Goal: Information Seeking & Learning: Learn about a topic

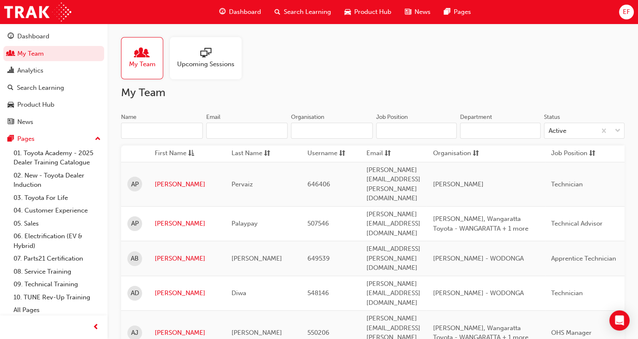
click at [175, 63] on div "Upcoming Sessions" at bounding box center [206, 58] width 72 height 42
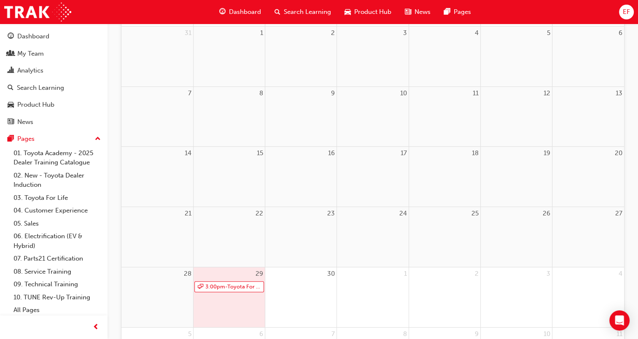
scroll to position [212, 0]
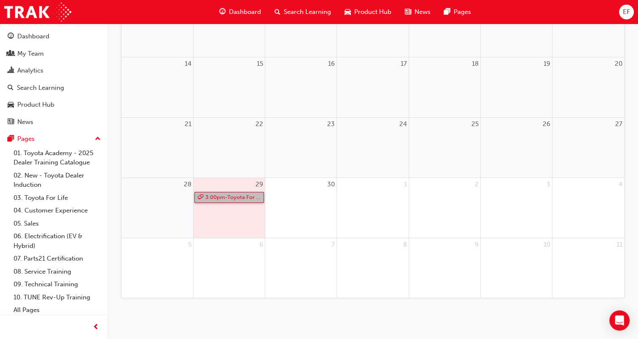
click at [245, 194] on link "3:00pm - Toyota For Life In Action - Virtual Classroom" at bounding box center [229, 197] width 70 height 11
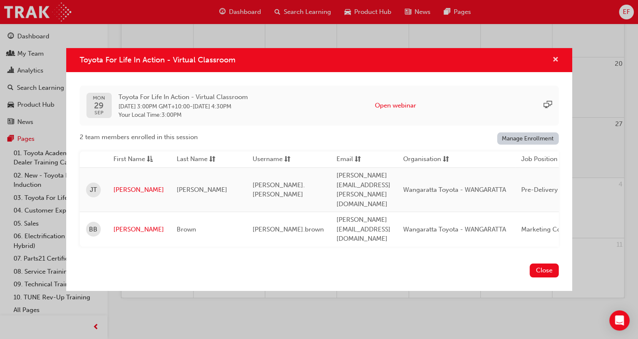
click at [554, 64] on span "cross-icon" at bounding box center [555, 60] width 6 height 8
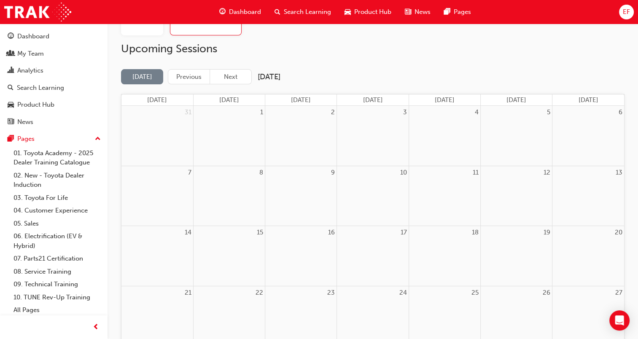
scroll to position [0, 0]
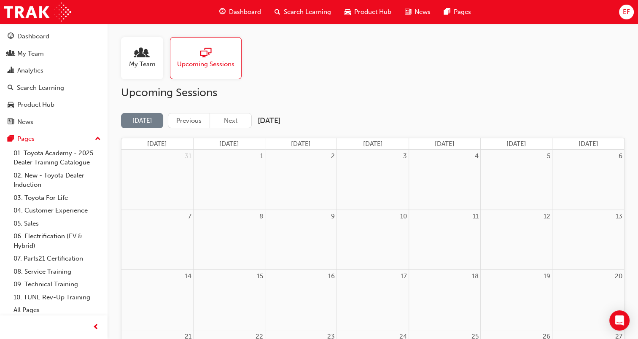
click at [234, 111] on div "Upcoming Sessions [DATE] Previous Next [DATE] [DATE] [DATE] [DATE] [DATE] [DATE…" at bounding box center [372, 298] width 503 height 425
click at [233, 122] on button "Next" at bounding box center [231, 121] width 42 height 16
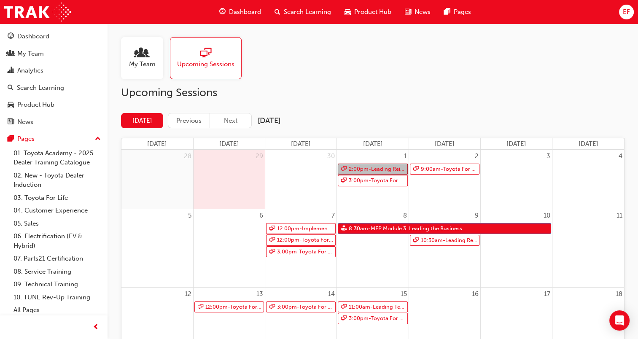
click at [376, 164] on link "2:00pm - Leading Reignite Part 2 - Virtual Classroom" at bounding box center [373, 169] width 70 height 11
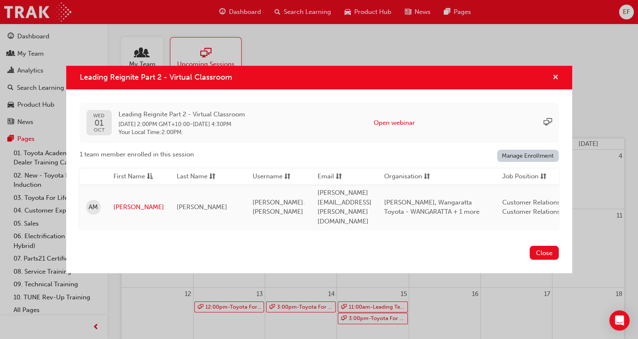
click at [553, 82] on span "cross-icon" at bounding box center [555, 78] width 6 height 8
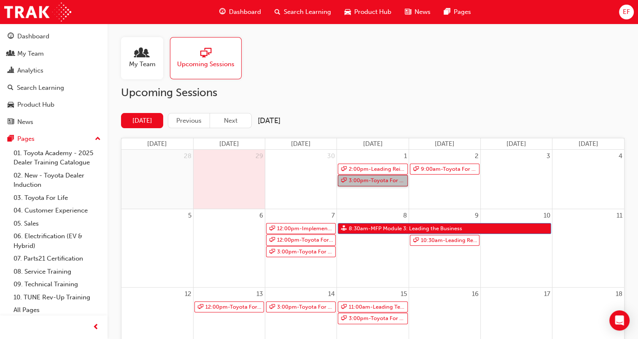
click at [390, 179] on link "3:00pm - Toyota For Life In Action - Virtual Classroom" at bounding box center [373, 180] width 70 height 11
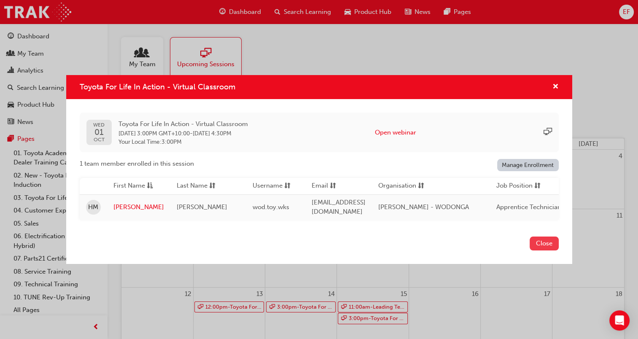
click at [546, 246] on button "Close" at bounding box center [543, 243] width 29 height 14
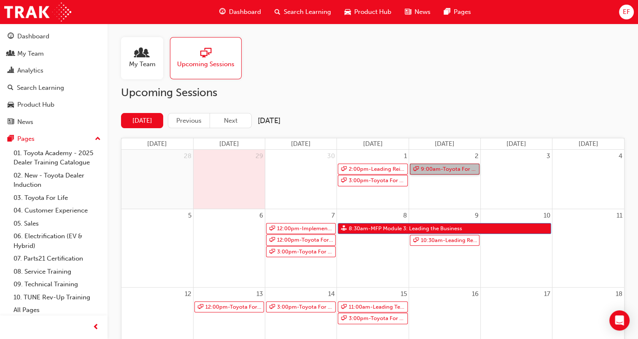
click at [435, 164] on link "9:00am - Toyota For Life In Action - Virtual Classroom" at bounding box center [445, 169] width 70 height 11
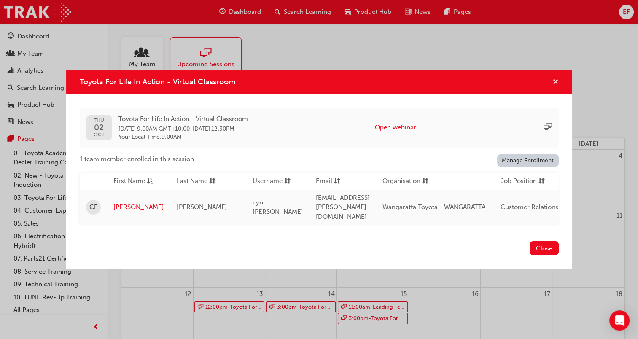
click at [557, 83] on span "cross-icon" at bounding box center [555, 83] width 6 height 8
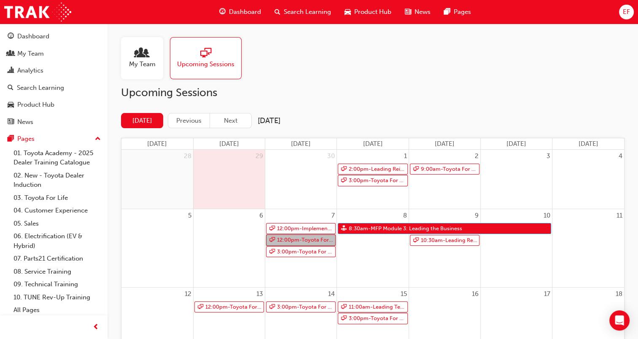
click at [311, 240] on link "12:00pm - Toyota For Life In Action - Virtual Classroom" at bounding box center [301, 239] width 70 height 11
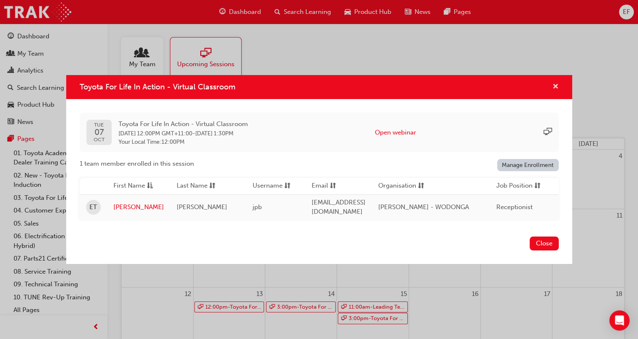
click at [556, 88] on span "cross-icon" at bounding box center [555, 87] width 6 height 8
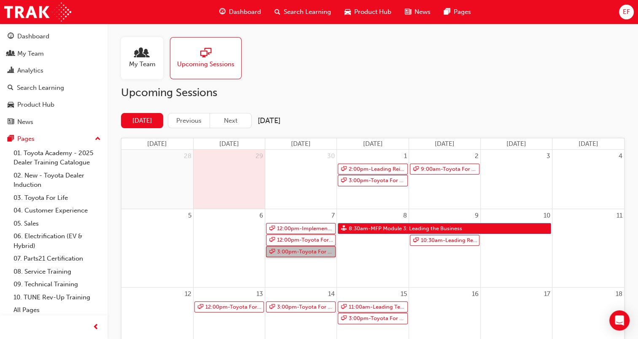
click at [311, 248] on link "3:00pm - Toyota For Life In Action - Virtual Classroom" at bounding box center [301, 251] width 70 height 11
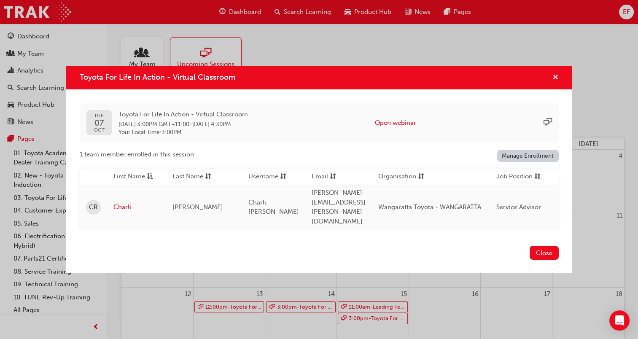
click at [556, 82] on span "cross-icon" at bounding box center [555, 78] width 6 height 8
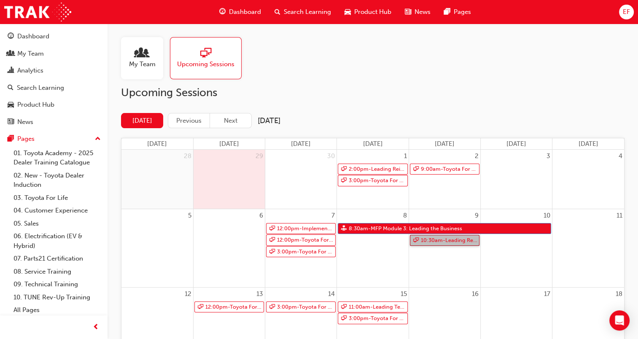
click at [432, 241] on link "10:30am - Leading Reignite Part 2 - Virtual Classroom" at bounding box center [445, 240] width 70 height 11
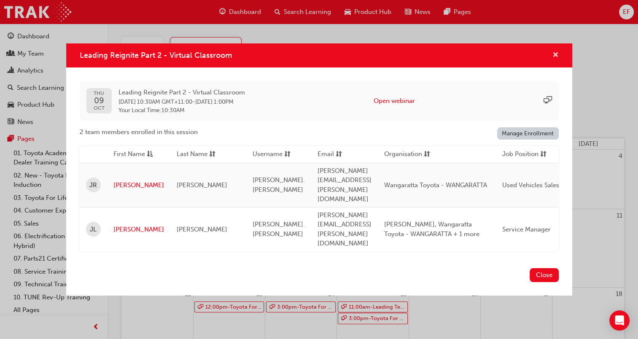
click at [555, 59] on span "cross-icon" at bounding box center [555, 56] width 6 height 8
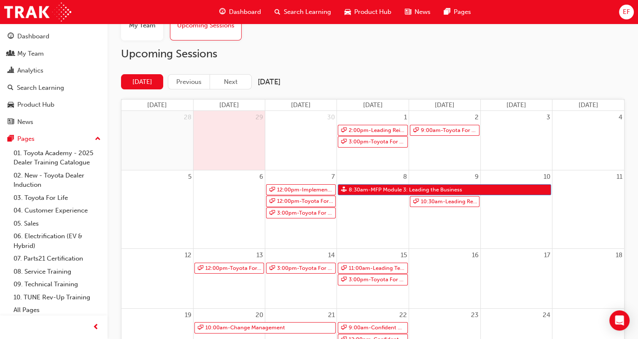
scroll to position [126, 0]
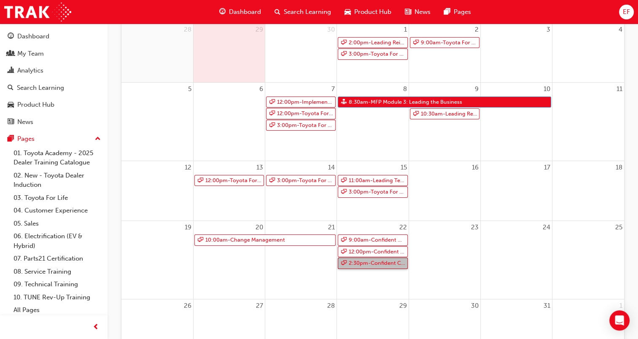
click at [374, 263] on link "2:30pm - Confident Customer Conversations" at bounding box center [373, 263] width 70 height 11
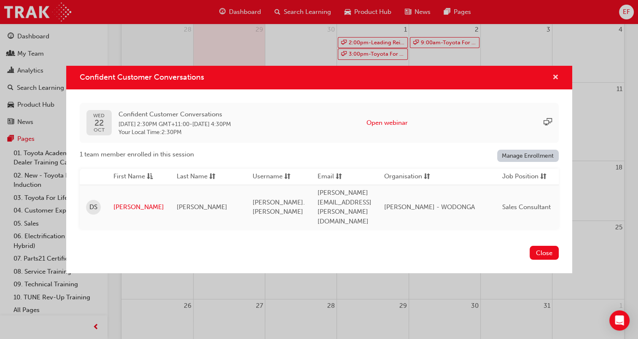
drag, startPoint x: 553, startPoint y: 86, endPoint x: 526, endPoint y: 129, distance: 50.2
click at [552, 82] on span "cross-icon" at bounding box center [555, 78] width 6 height 8
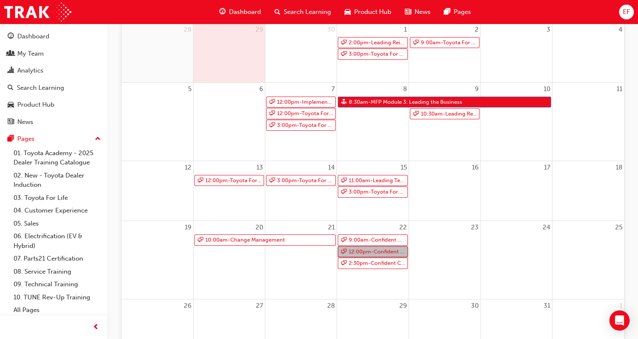
click at [377, 254] on link "12:00pm - Confident Customer Conversations" at bounding box center [373, 251] width 70 height 11
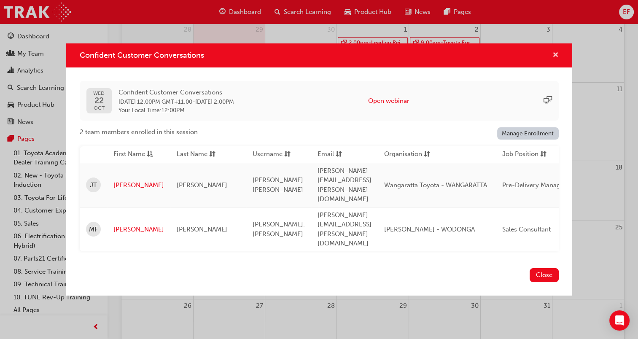
click at [556, 59] on span "cross-icon" at bounding box center [555, 56] width 6 height 8
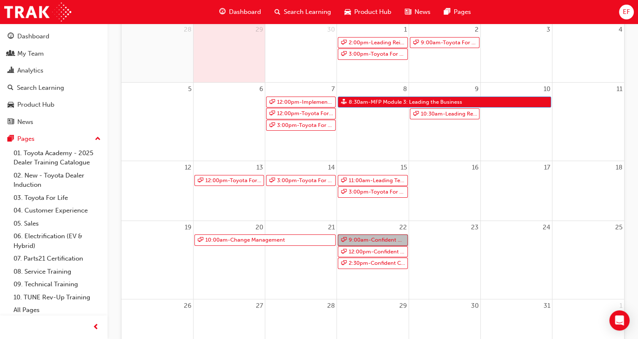
click at [381, 241] on link "9:00am - Confident Customer Conversations" at bounding box center [373, 239] width 70 height 11
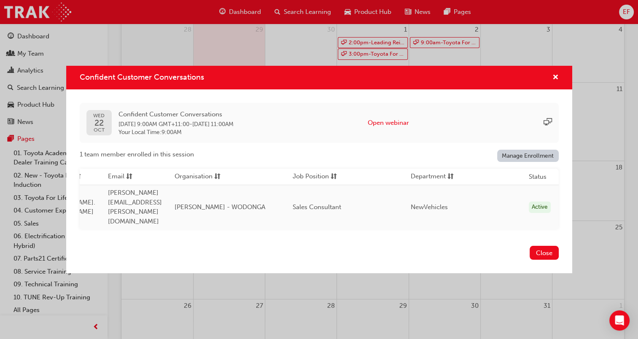
scroll to position [0, 0]
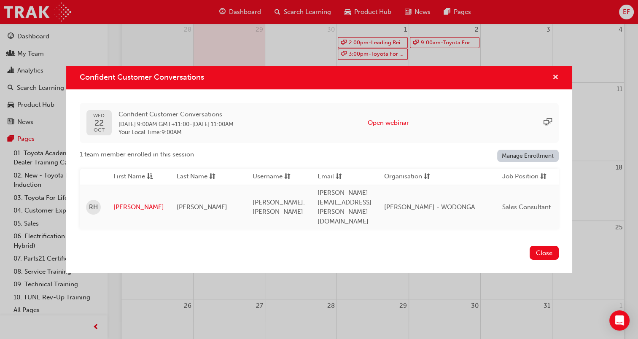
click at [555, 82] on span "cross-icon" at bounding box center [555, 78] width 6 height 8
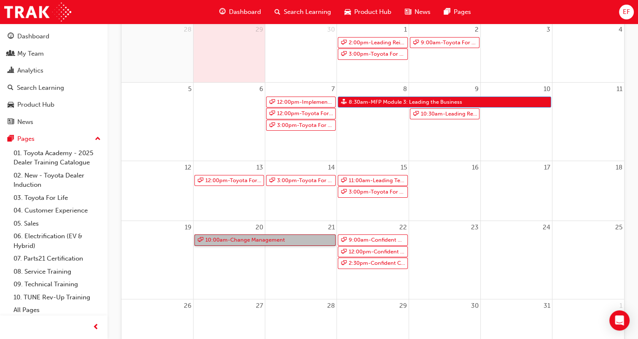
click at [266, 241] on link "10:00am - Change Management" at bounding box center [265, 239] width 142 height 11
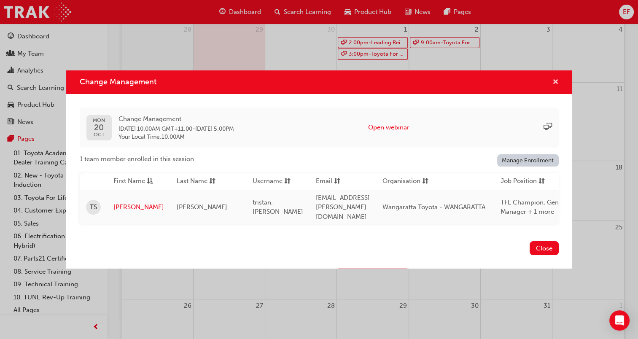
click at [555, 82] on span "cross-icon" at bounding box center [555, 83] width 6 height 8
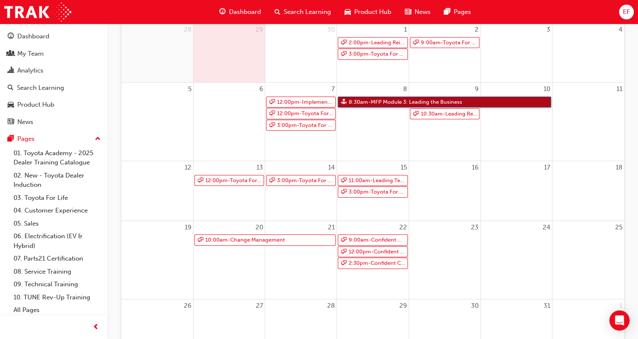
click at [363, 107] on link "8:30am - MFP Module 3: Leading the Business" at bounding box center [444, 102] width 213 height 11
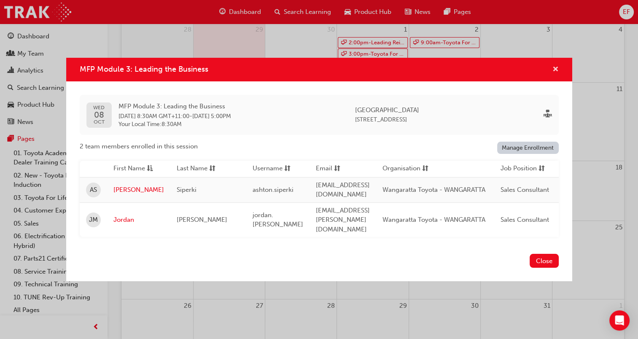
click at [554, 74] on span "cross-icon" at bounding box center [555, 70] width 6 height 8
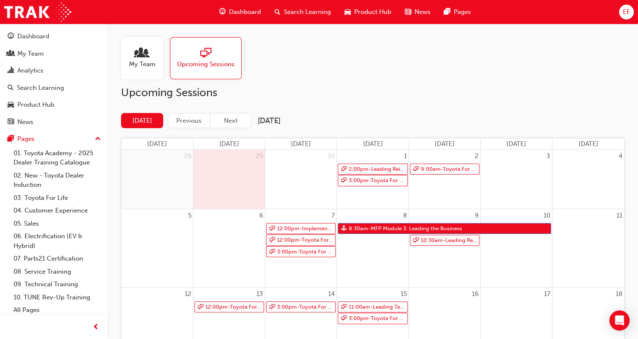
click at [335, 59] on div "My Team Upcoming Sessions" at bounding box center [372, 58] width 503 height 42
click at [364, 60] on div "My Team Upcoming Sessions" at bounding box center [372, 58] width 503 height 42
click at [326, 54] on div "My Team Upcoming Sessions" at bounding box center [372, 58] width 503 height 42
click at [55, 49] on div "My Team" at bounding box center [54, 53] width 92 height 11
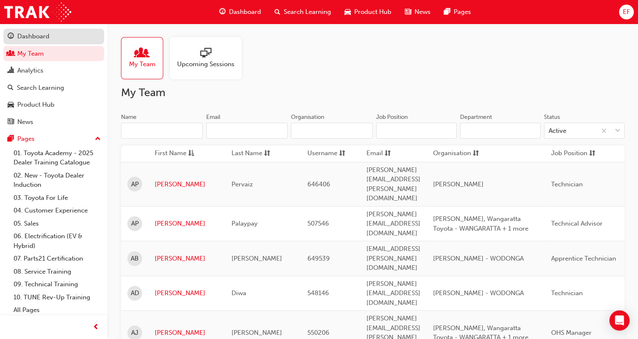
click at [71, 38] on div "Dashboard" at bounding box center [54, 36] width 92 height 11
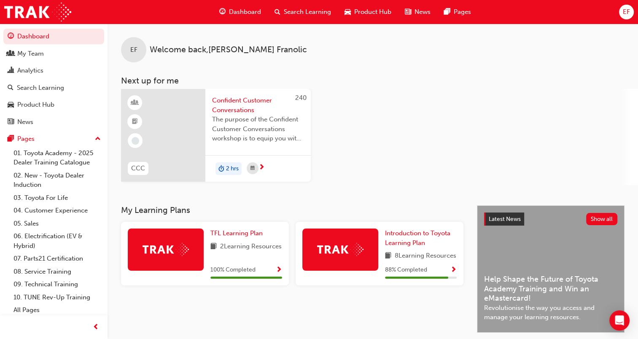
click at [454, 274] on span "Show Progress" at bounding box center [453, 270] width 6 height 8
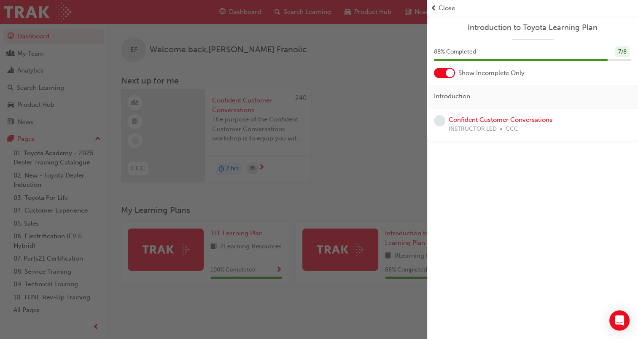
click at [373, 129] on div "button" at bounding box center [213, 169] width 427 height 339
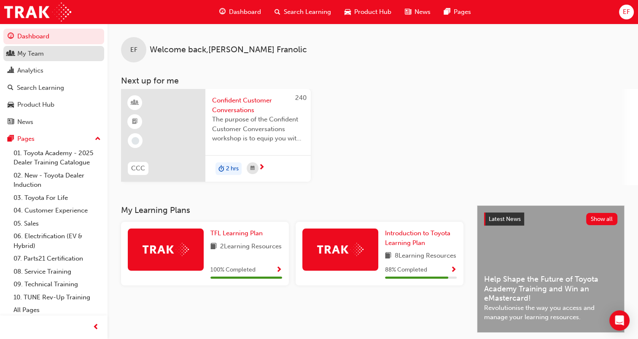
click at [39, 51] on div "My Team" at bounding box center [30, 54] width 27 height 10
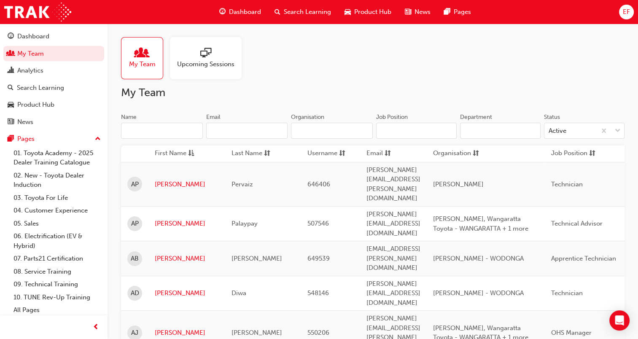
drag, startPoint x: 174, startPoint y: 126, endPoint x: 180, endPoint y: 131, distance: 7.6
click at [174, 126] on input "Name" at bounding box center [162, 131] width 82 height 16
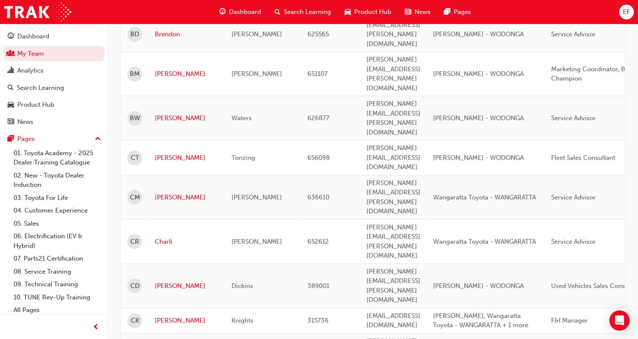
scroll to position [675, 0]
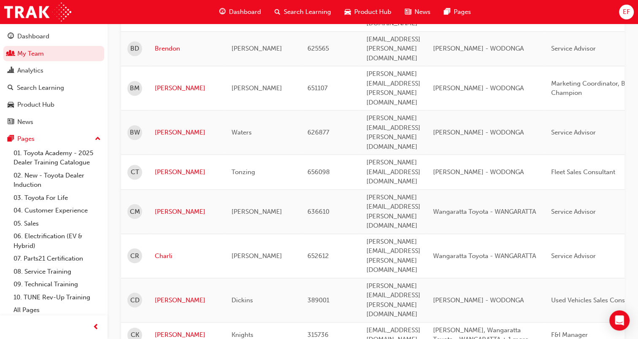
drag, startPoint x: 516, startPoint y: 234, endPoint x: 351, endPoint y: 228, distance: 165.4
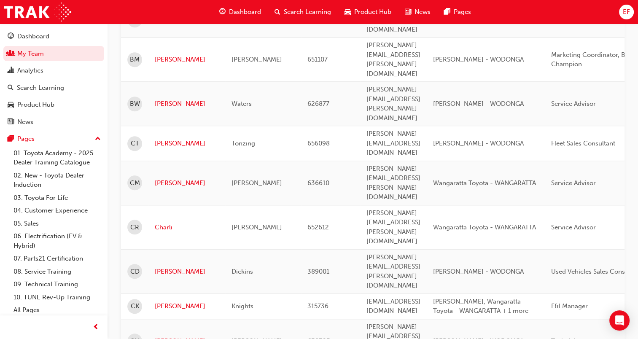
scroll to position [717, 0]
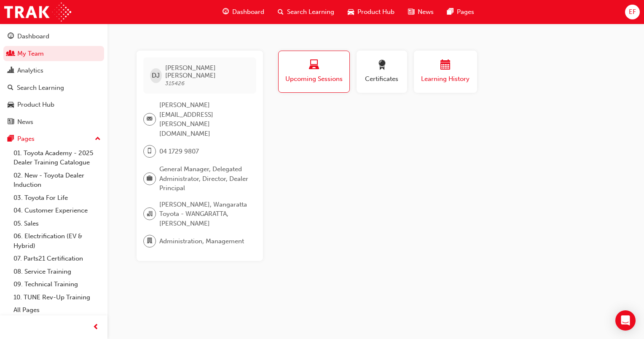
click at [447, 70] on span "calendar-icon" at bounding box center [446, 65] width 10 height 11
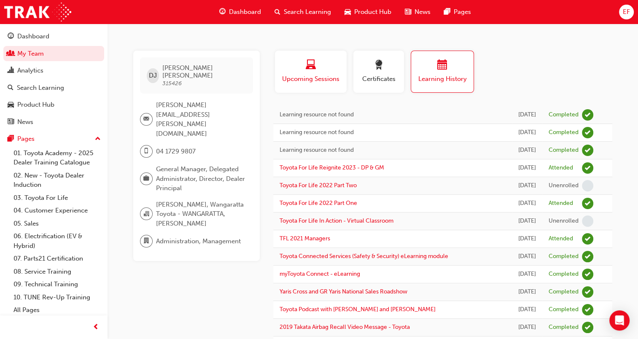
click at [304, 72] on div "button" at bounding box center [310, 66] width 59 height 13
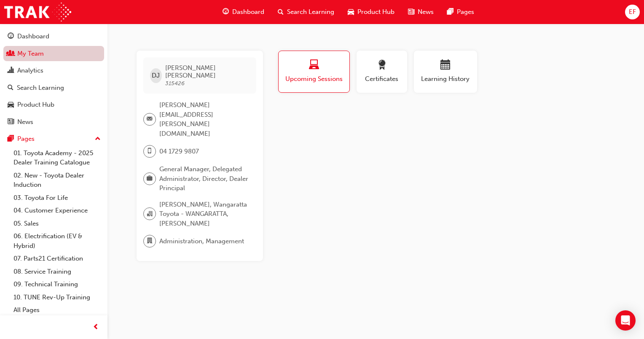
click at [52, 49] on link "My Team" at bounding box center [53, 54] width 101 height 16
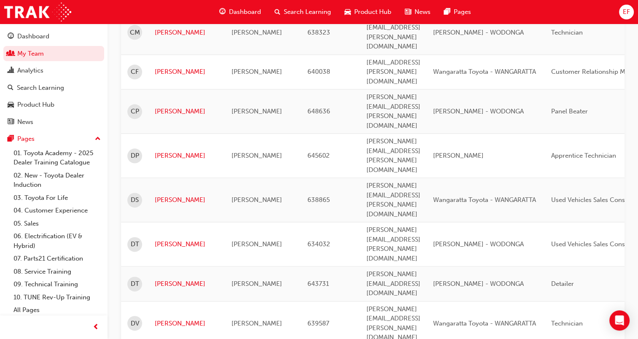
scroll to position [1131, 0]
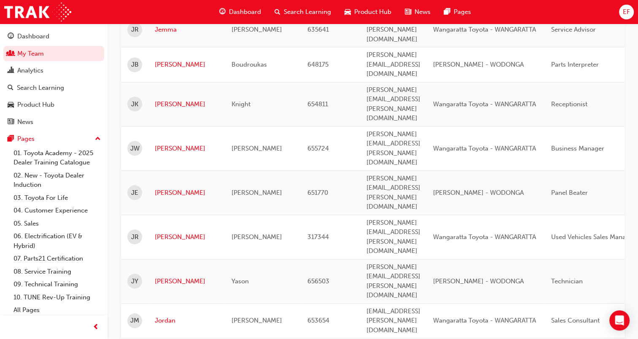
scroll to position [852, 0]
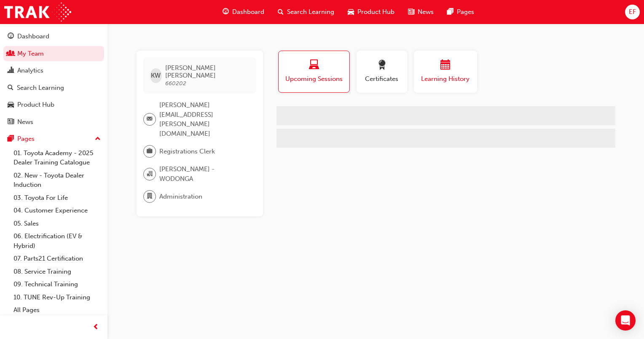
click at [440, 70] on div "button" at bounding box center [445, 66] width 51 height 13
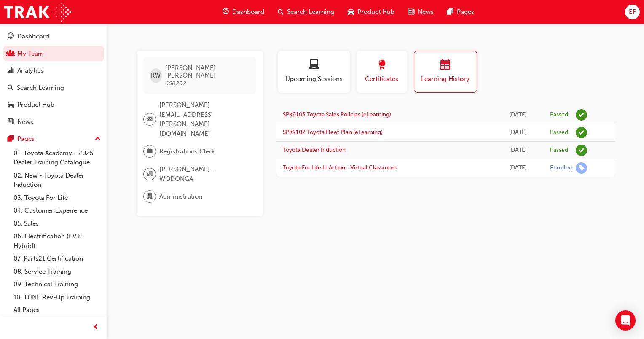
click at [400, 76] on span "Certificates" at bounding box center [382, 79] width 38 height 10
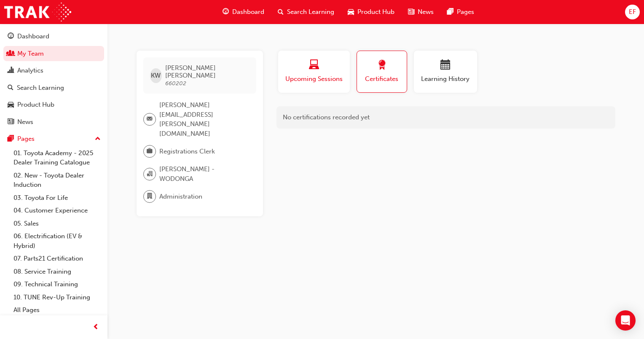
click at [301, 77] on span "Upcoming Sessions" at bounding box center [314, 79] width 59 height 10
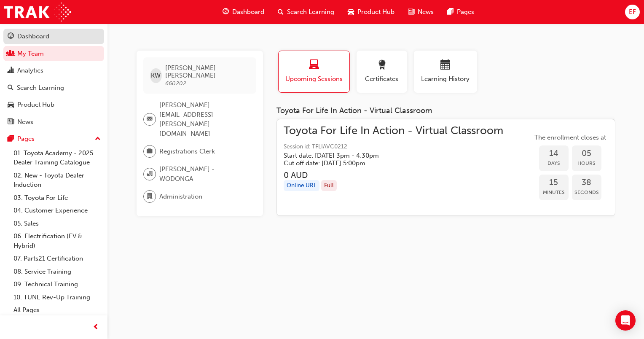
click at [47, 35] on div "Dashboard" at bounding box center [33, 37] width 32 height 10
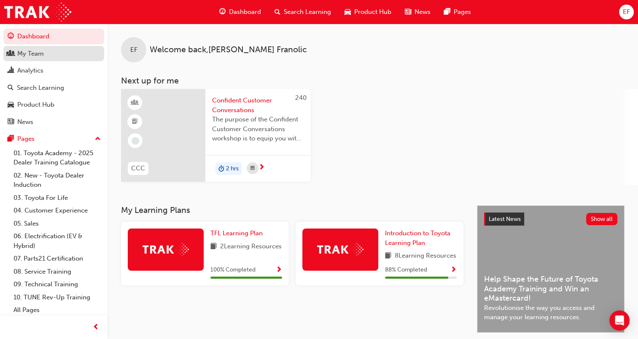
click at [54, 56] on div "My Team" at bounding box center [54, 53] width 92 height 11
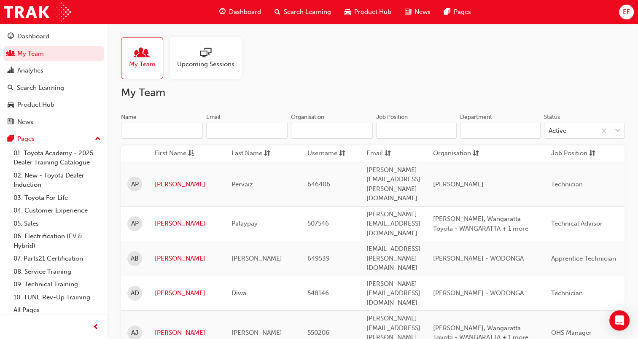
click at [202, 51] on span "sessionType_ONLINE_URL-icon" at bounding box center [205, 54] width 11 height 12
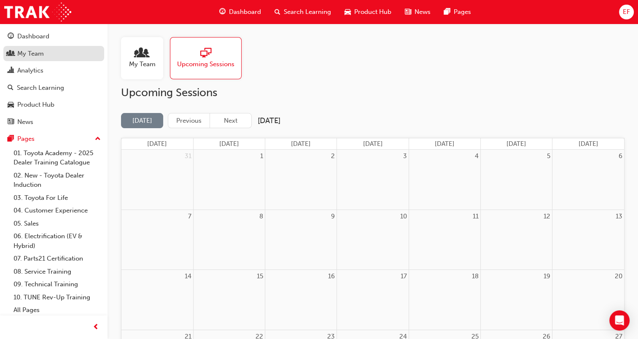
drag, startPoint x: 54, startPoint y: 52, endPoint x: 59, endPoint y: 53, distance: 5.1
click at [54, 52] on div "My Team" at bounding box center [54, 53] width 92 height 11
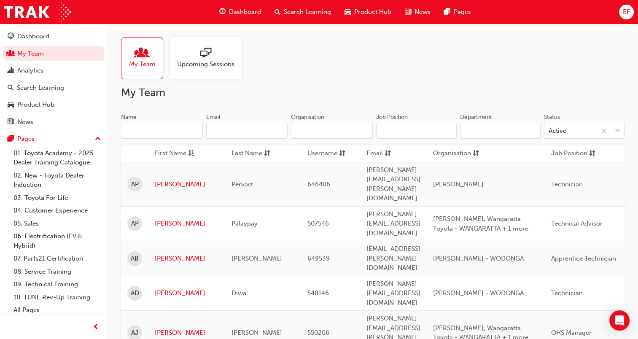
click at [183, 132] on input "Name" at bounding box center [162, 131] width 82 height 16
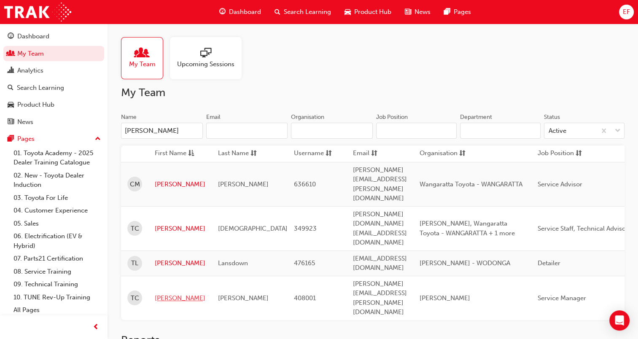
type input "[PERSON_NAME]"
click at [169, 293] on link "[PERSON_NAME]" at bounding box center [180, 298] width 51 height 10
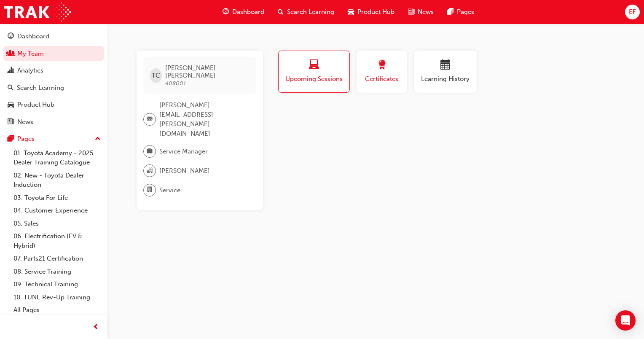
click at [384, 83] on span "Certificates" at bounding box center [382, 79] width 38 height 10
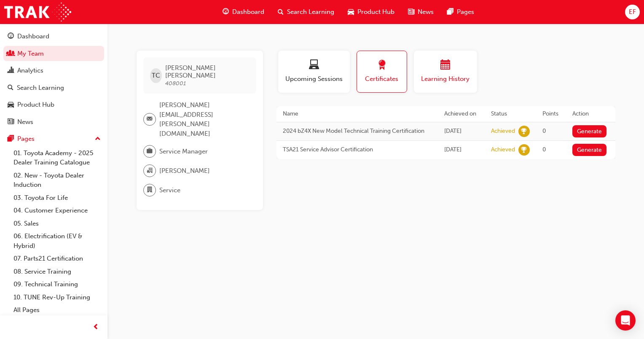
click at [439, 78] on span "Learning History" at bounding box center [445, 79] width 51 height 10
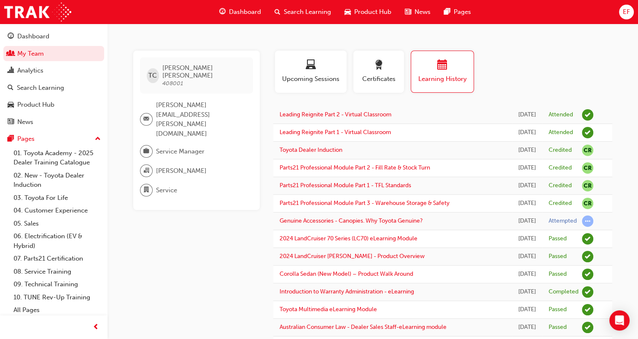
click at [68, 58] on link "My Team" at bounding box center [53, 54] width 101 height 16
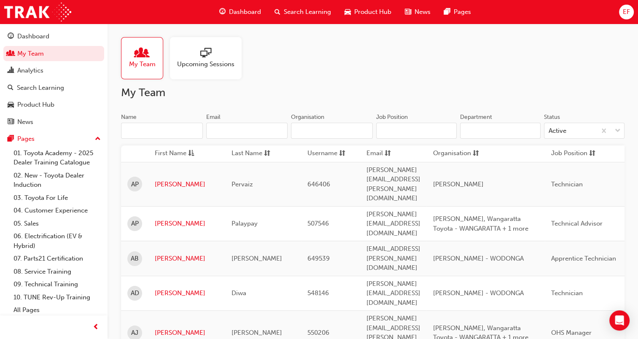
click at [150, 133] on input "Name" at bounding box center [162, 131] width 82 height 16
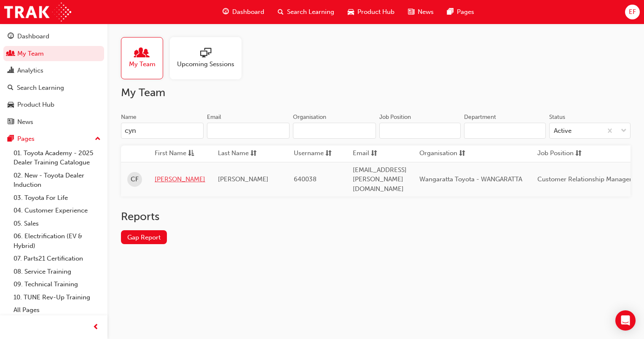
type input "cyn"
click at [163, 175] on link "[PERSON_NAME]" at bounding box center [180, 180] width 51 height 10
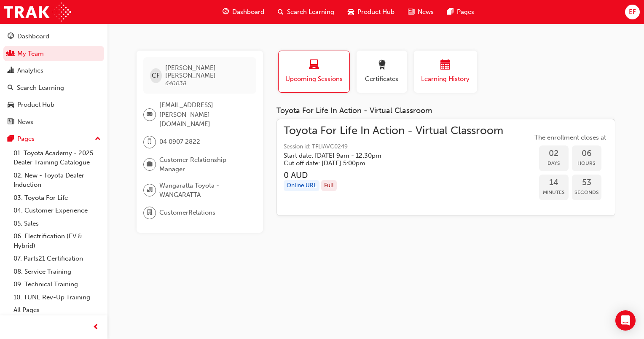
click at [419, 66] on button "Learning History" at bounding box center [445, 72] width 63 height 42
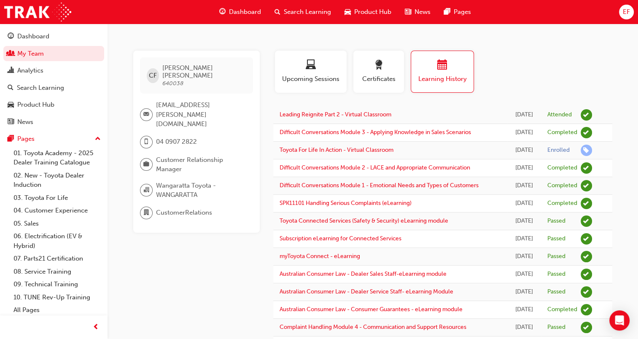
click at [218, 249] on div "CF [PERSON_NAME] 640038 [EMAIL_ADDRESS][PERSON_NAME][DOMAIN_NAME] 04 0907 2822 …" at bounding box center [203, 255] width 140 height 409
click at [65, 54] on link "My Team" at bounding box center [53, 54] width 101 height 16
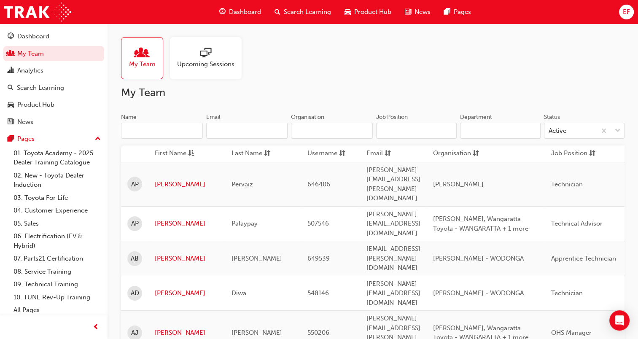
click at [154, 131] on input "Name" at bounding box center [162, 131] width 82 height 16
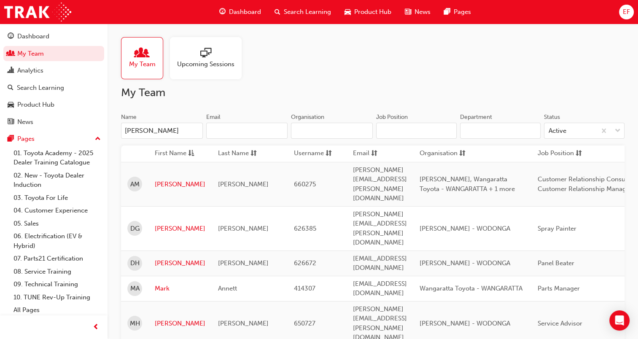
type input "[PERSON_NAME]"
click at [162, 184] on td "[PERSON_NAME]" at bounding box center [179, 184] width 63 height 44
click at [165, 180] on link "[PERSON_NAME]" at bounding box center [180, 185] width 51 height 10
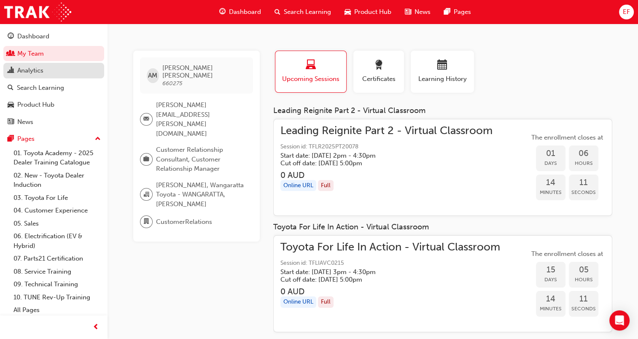
click at [42, 71] on div "Analytics" at bounding box center [30, 71] width 26 height 10
